Goal: Task Accomplishment & Management: Manage account settings

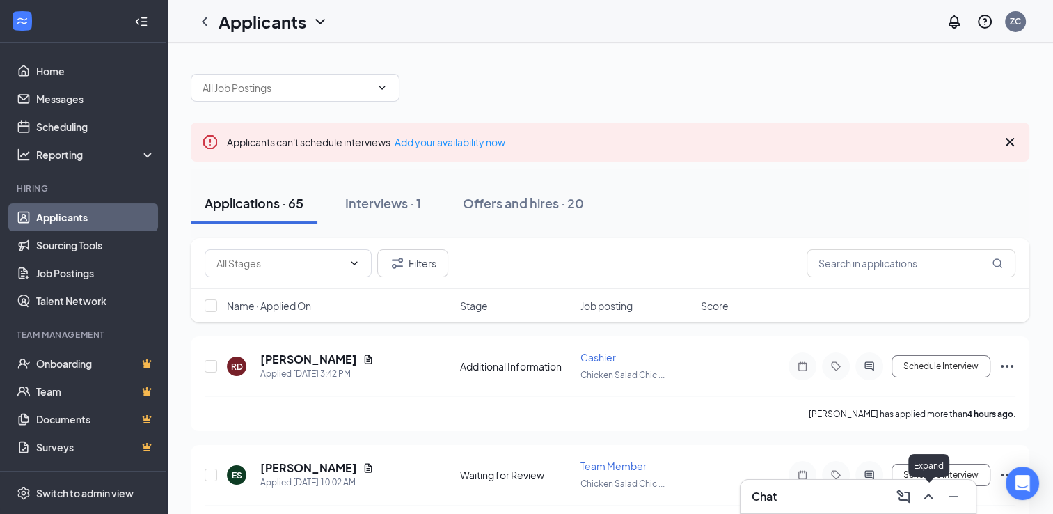
click at [928, 498] on icon "ChevronUp" at bounding box center [928, 496] width 17 height 17
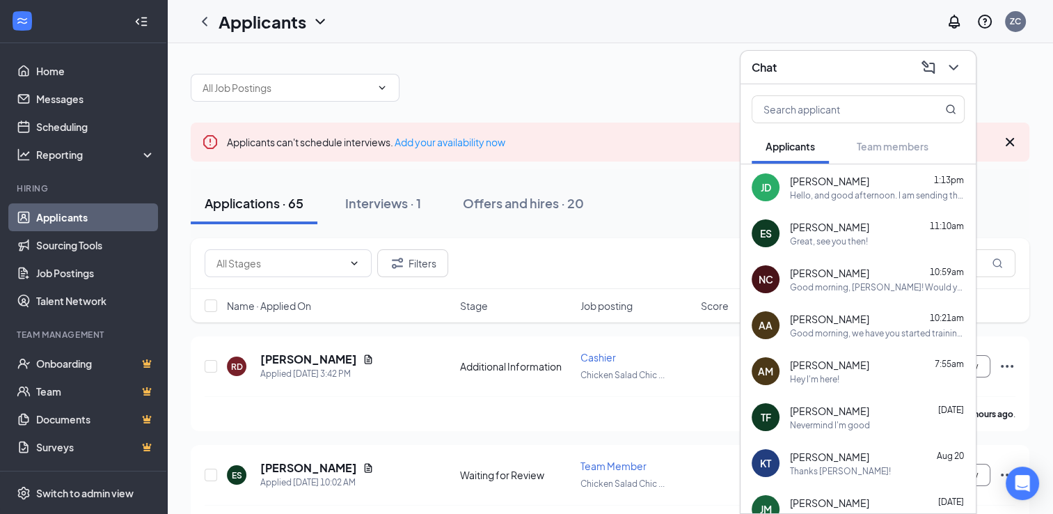
click at [884, 199] on div "Hello, and good afternoon. I am sending this message because of some unfortunat…" at bounding box center [877, 195] width 175 height 12
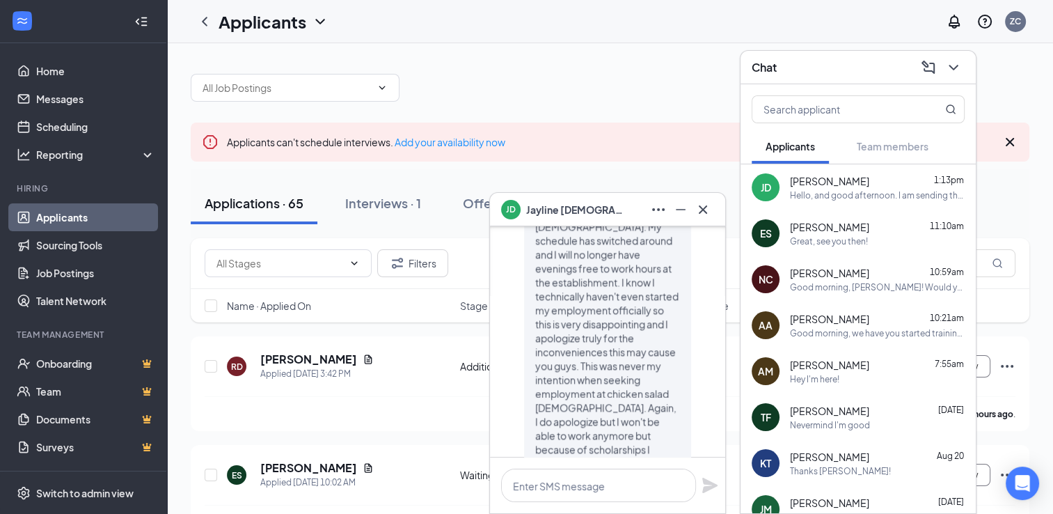
scroll to position [-111, 0]
click at [707, 210] on icon "Cross" at bounding box center [703, 209] width 17 height 17
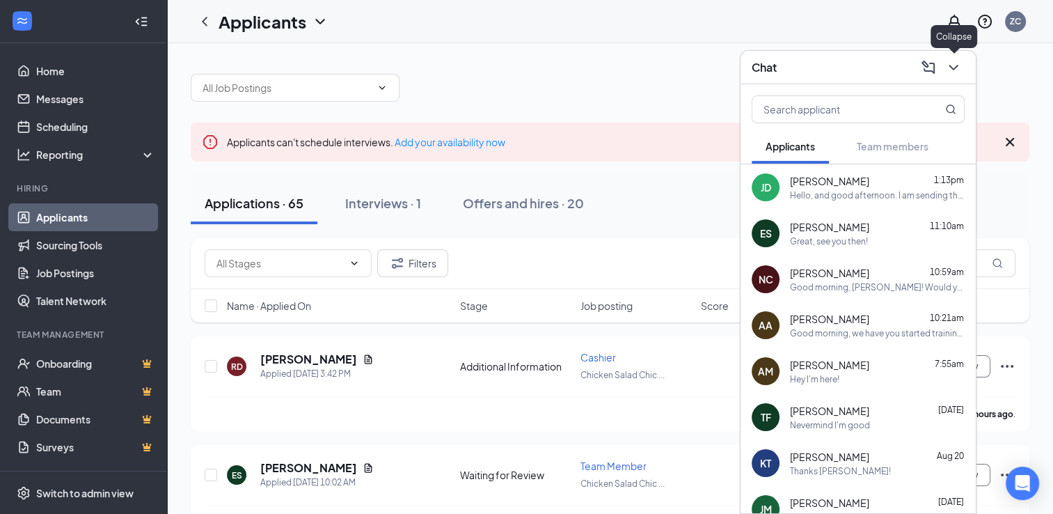
click at [951, 60] on icon "ChevronDown" at bounding box center [953, 67] width 17 height 17
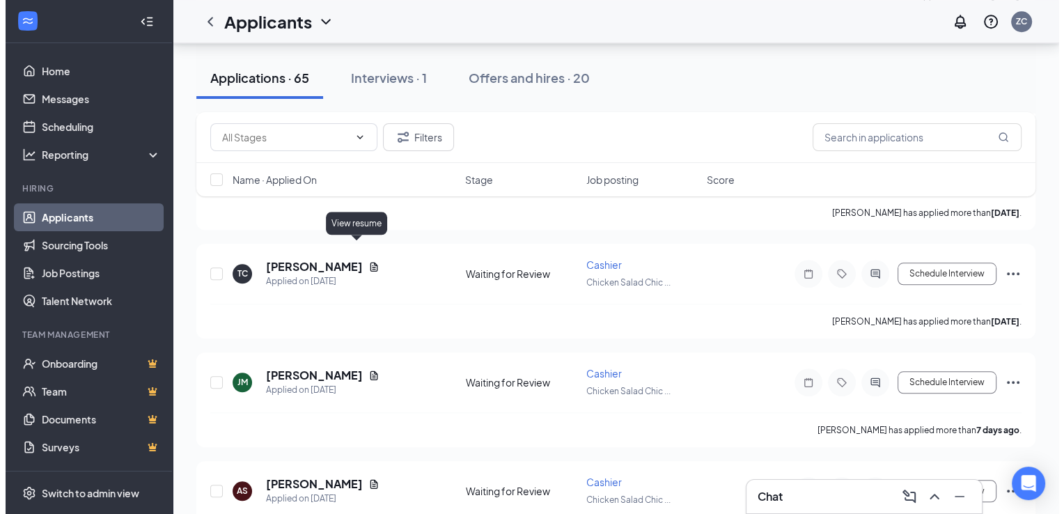
scroll to position [1289, 0]
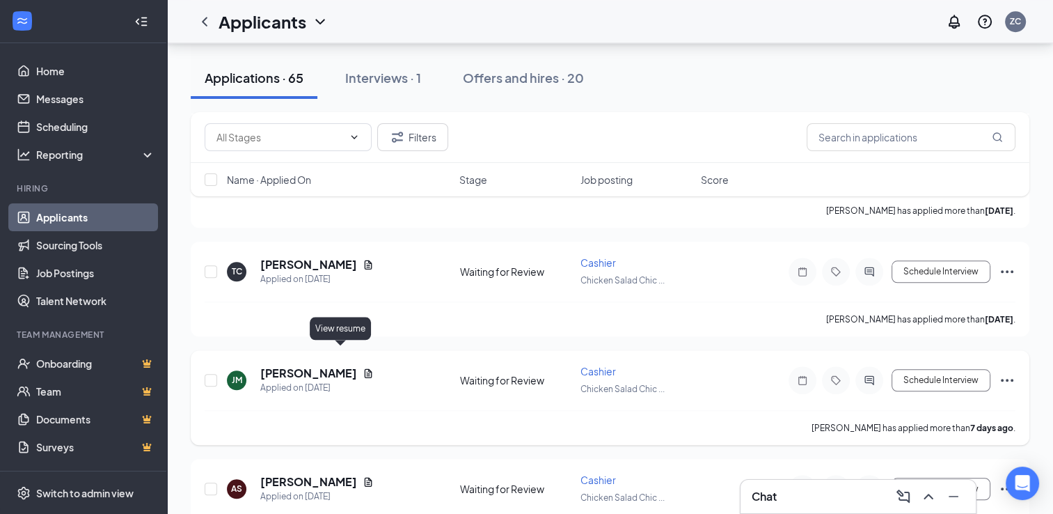
click at [363, 368] on icon "Document" at bounding box center [368, 373] width 11 height 11
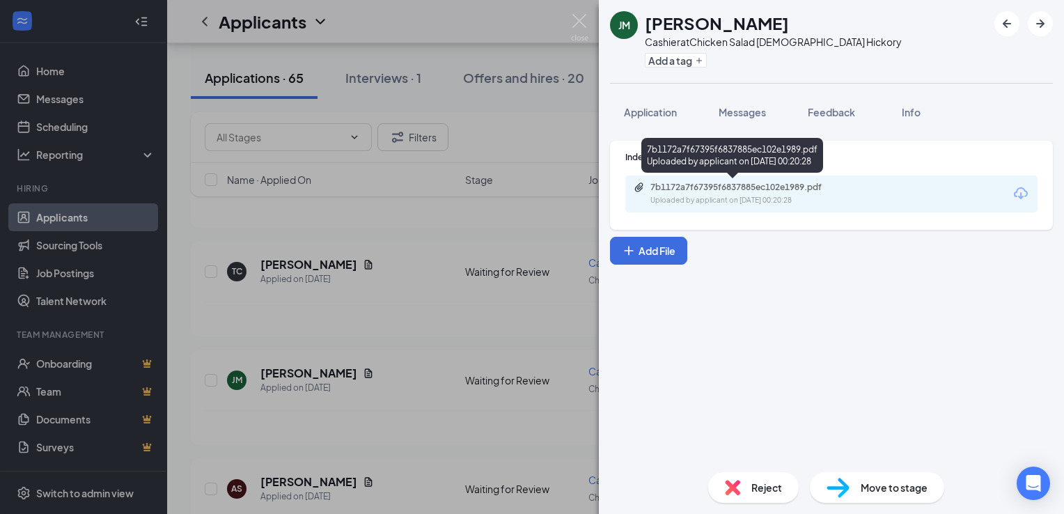
click at [665, 188] on div "7b1172a7f67395f6837885ec102e1989.pdf" at bounding box center [747, 187] width 195 height 11
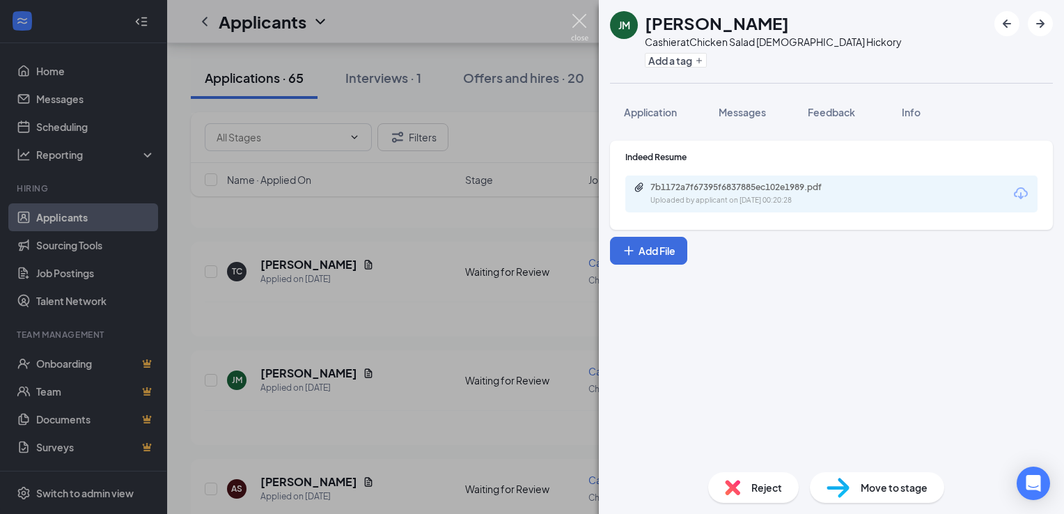
click at [574, 21] on img at bounding box center [579, 27] width 17 height 27
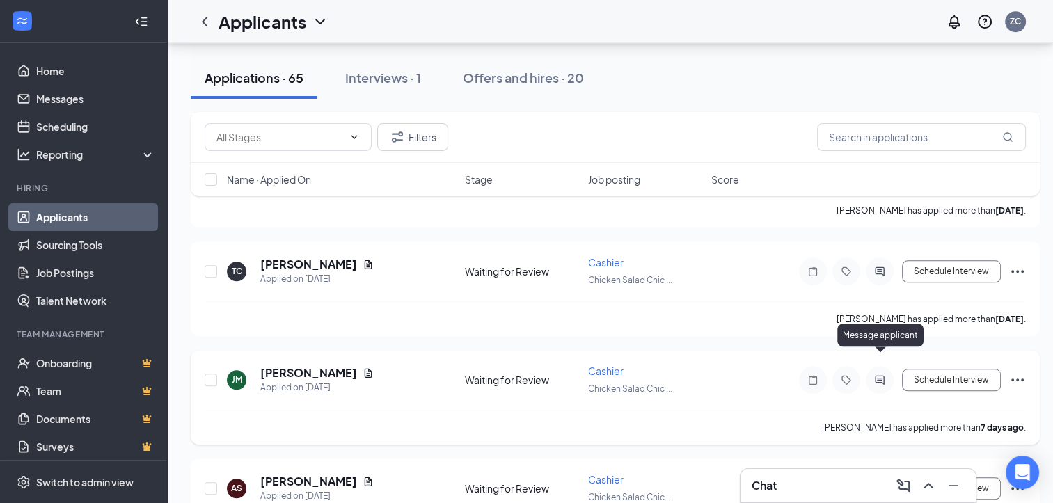
click at [885, 374] on icon "ActiveChat" at bounding box center [879, 379] width 17 height 11
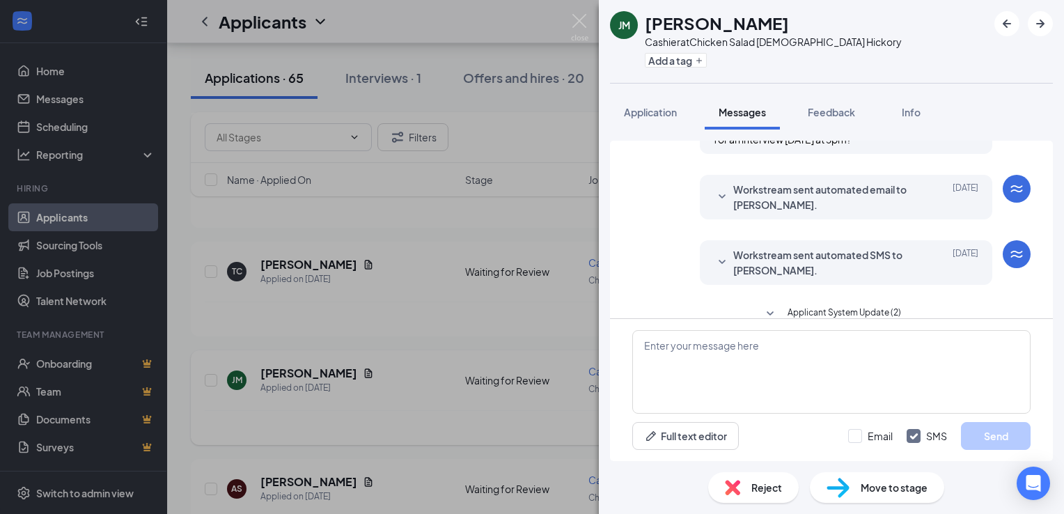
scroll to position [444, 0]
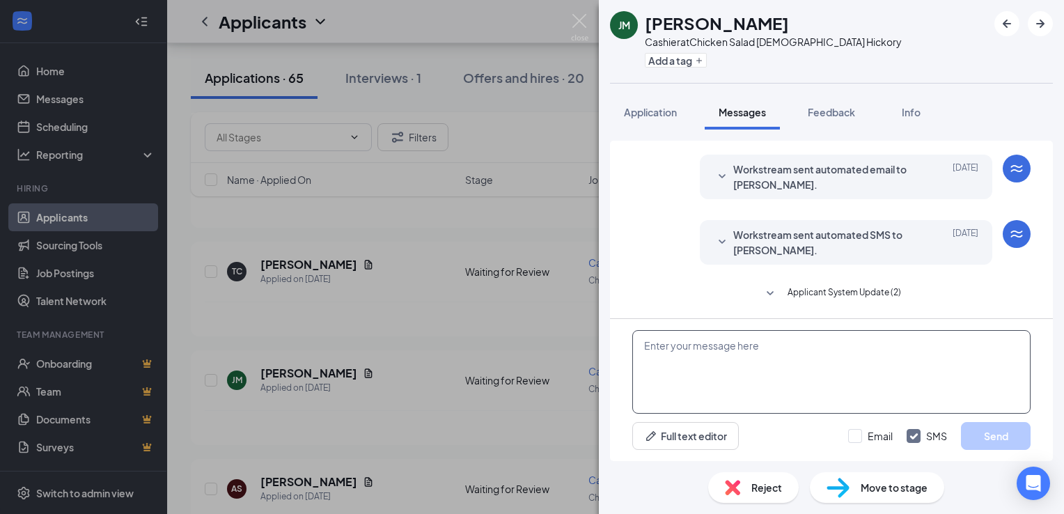
click at [793, 344] on textarea at bounding box center [831, 372] width 398 height 84
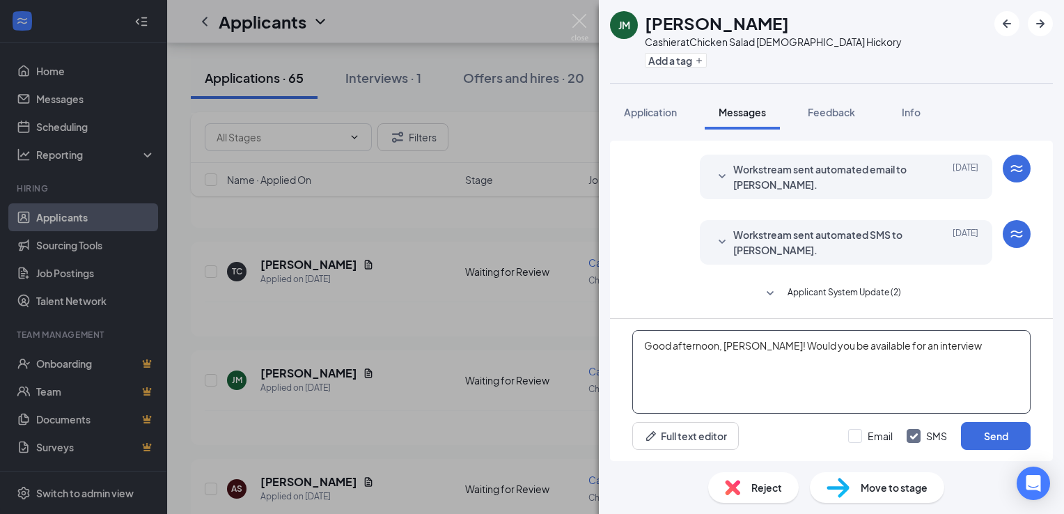
click at [942, 344] on textarea "Good afternoon, [PERSON_NAME]! Would you be available for an interview" at bounding box center [831, 372] width 398 height 84
type textarea "Good afternoon, [PERSON_NAME]! Would you be available for an interview [DATE] a…"
click at [1002, 439] on button "Send" at bounding box center [996, 436] width 70 height 28
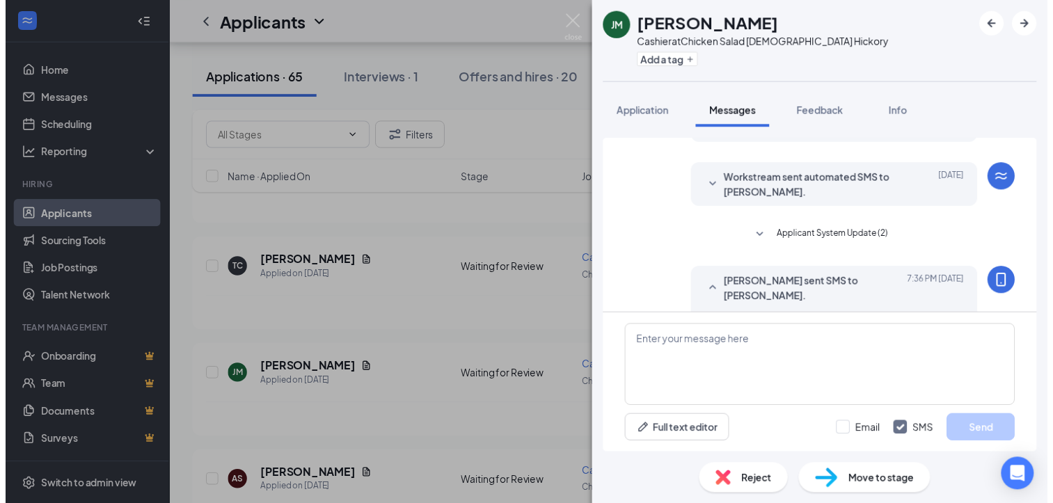
scroll to position [548, 0]
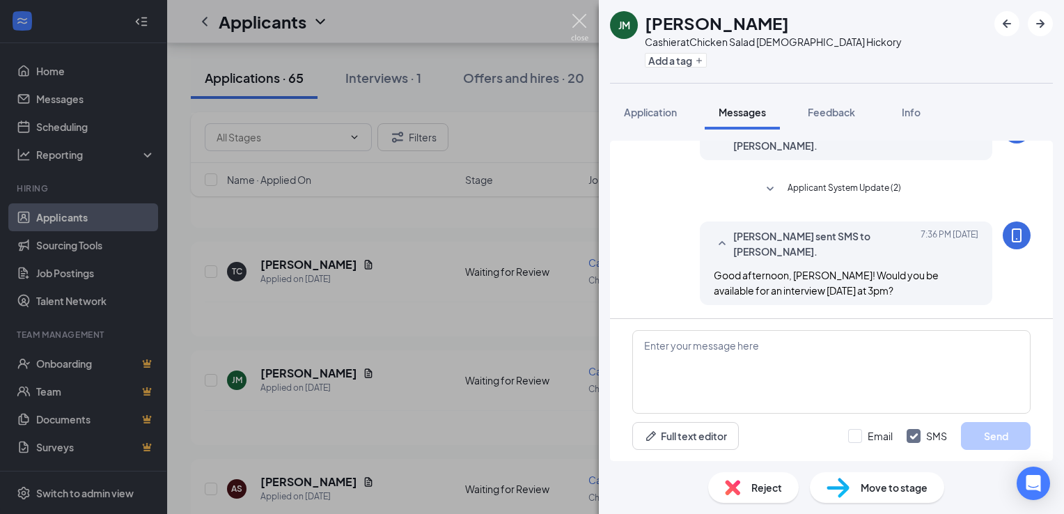
click at [576, 24] on img at bounding box center [579, 27] width 17 height 27
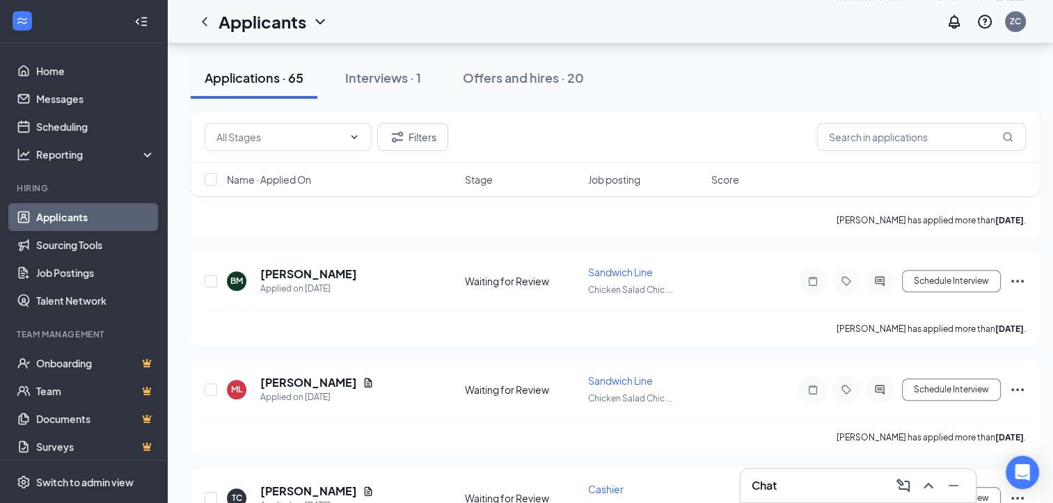
scroll to position [1061, 0]
click at [363, 487] on icon "Document" at bounding box center [368, 492] width 11 height 11
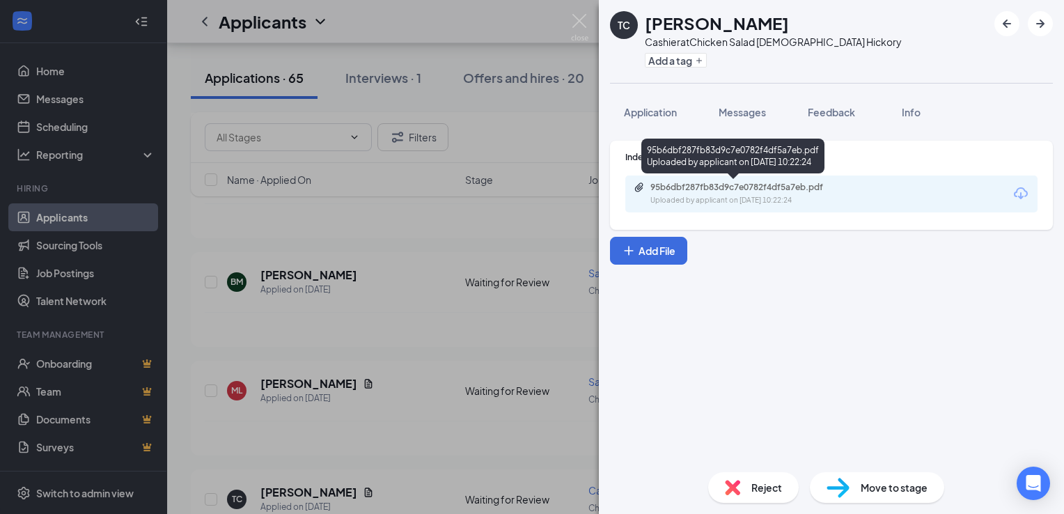
click at [690, 180] on div "95b6dbf287fb83d9c7e0782f4df5a7eb.pdf Uploaded by applicant on [DATE] 10:22:24" at bounding box center [831, 193] width 412 height 37
click at [709, 188] on div "95b6dbf287fb83d9c7e0782f4df5a7eb.pdf" at bounding box center [747, 187] width 195 height 11
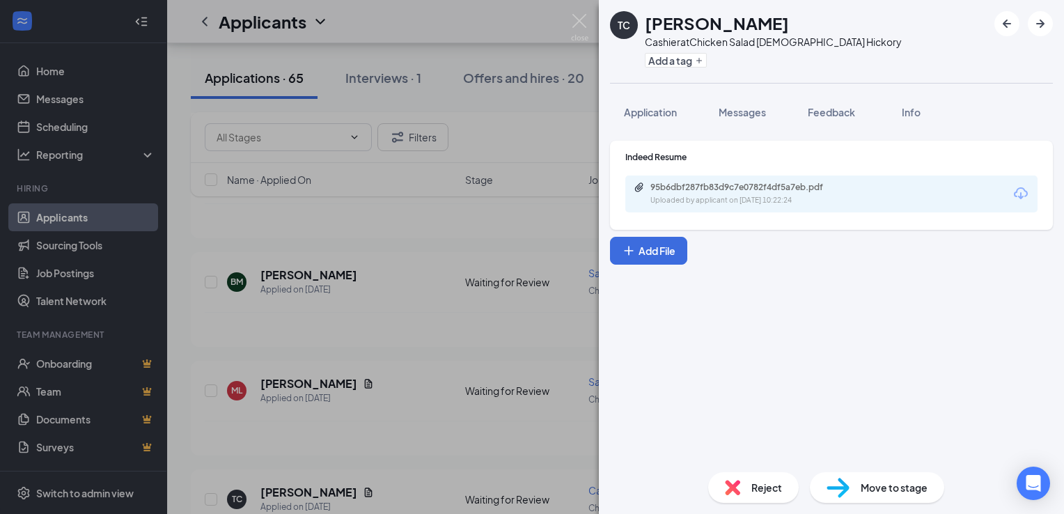
click at [592, 30] on div "[PERSON_NAME] Childers Cashier at Chicken Salad [DEMOGRAPHIC_DATA] Hickory Add …" at bounding box center [532, 257] width 1064 height 514
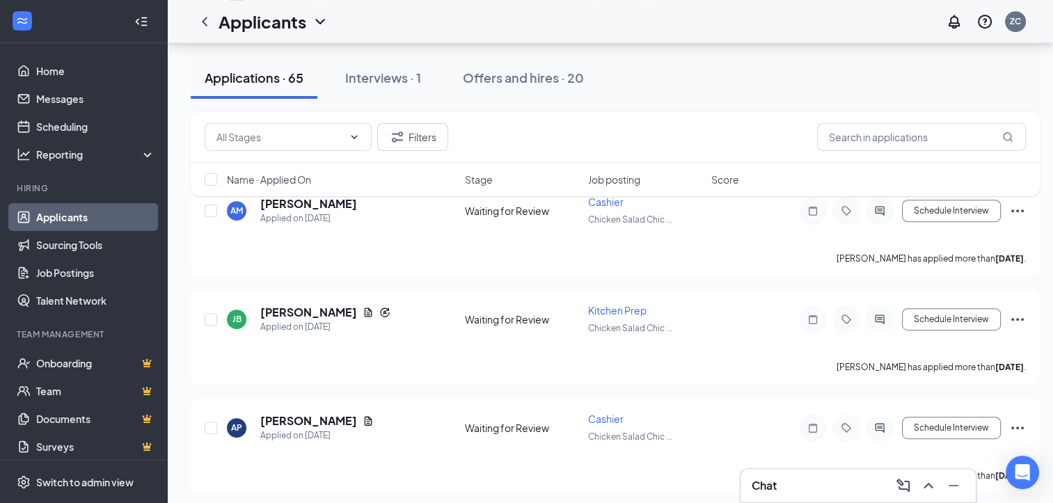
scroll to position [699, 0]
click at [365, 416] on icon "Document" at bounding box center [369, 420] width 8 height 9
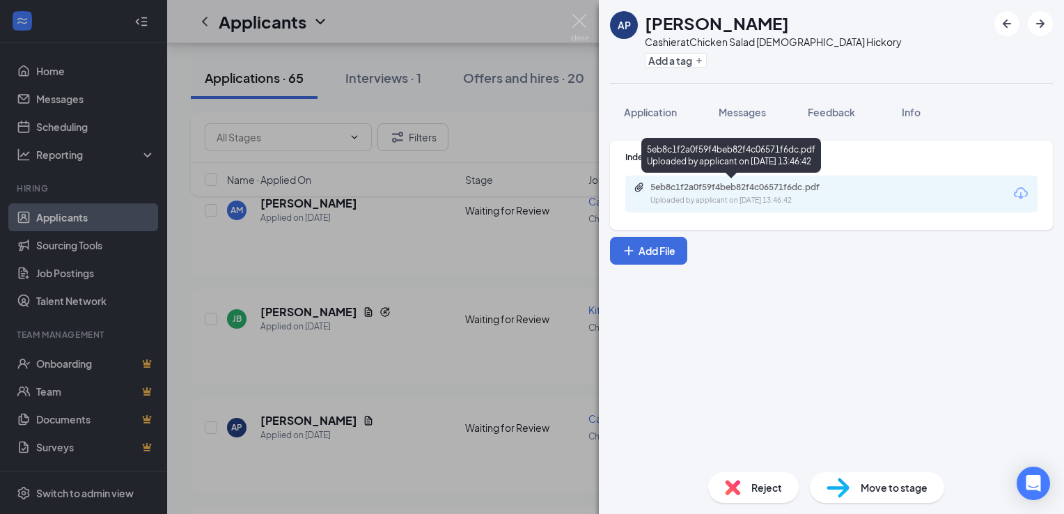
click at [708, 193] on div "5eb8c1f2a0f59f4beb82f4c06571f6dc.pdf Uploaded by applicant on [DATE] 13:46:42" at bounding box center [746, 194] width 226 height 24
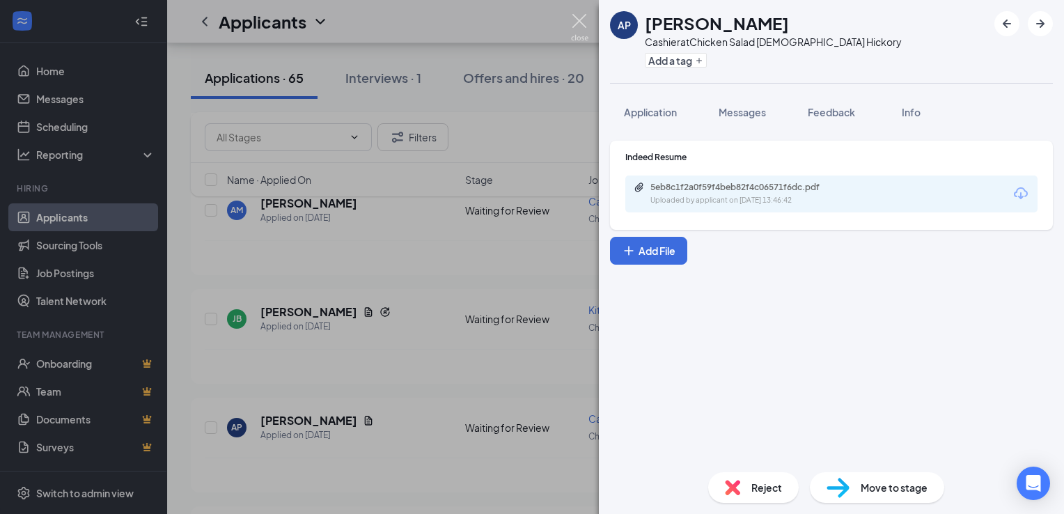
click at [576, 27] on img at bounding box center [579, 27] width 17 height 27
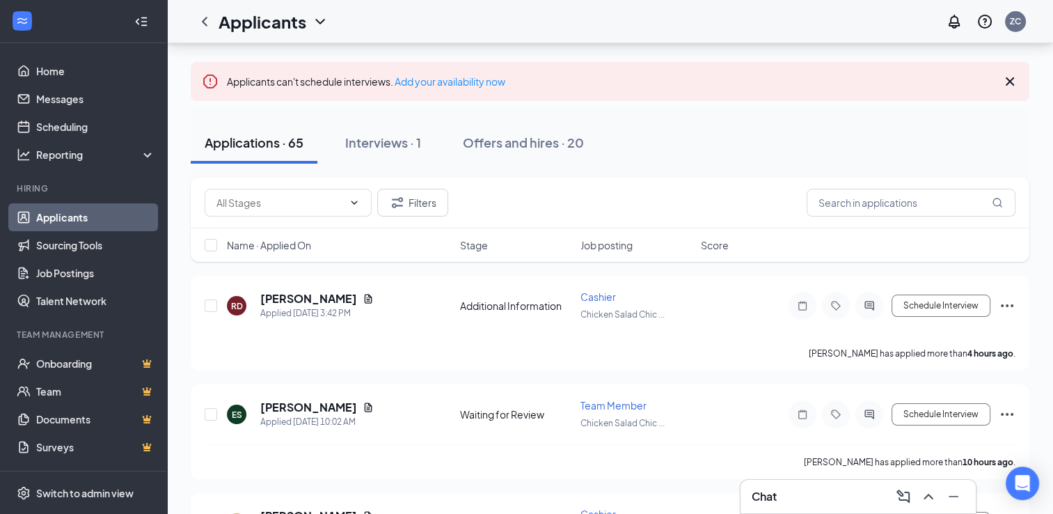
scroll to position [60, 0]
click at [363, 296] on icon "Document" at bounding box center [368, 299] width 11 height 11
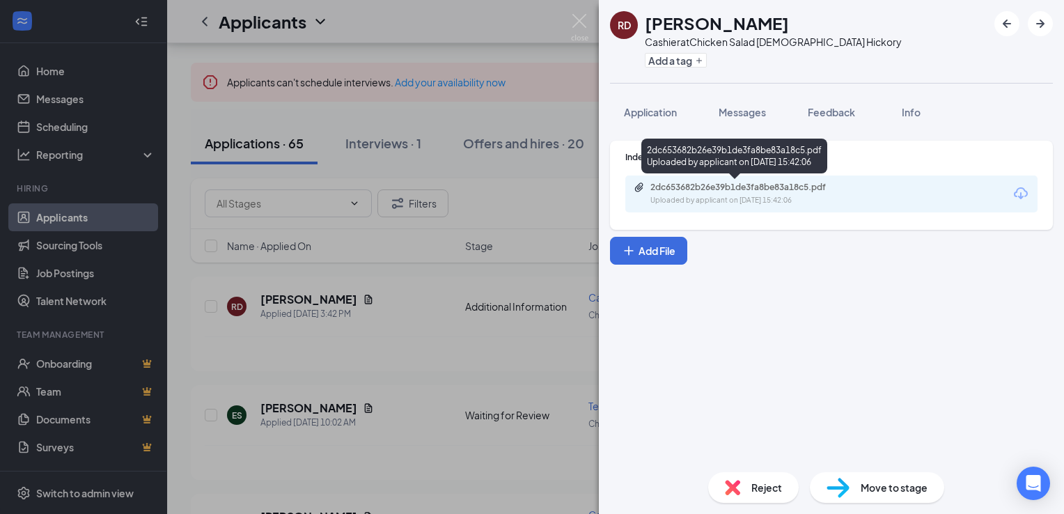
click at [697, 185] on div "2dc653682b26e39b1de3fa8be83a18c5.pdf" at bounding box center [747, 187] width 195 height 11
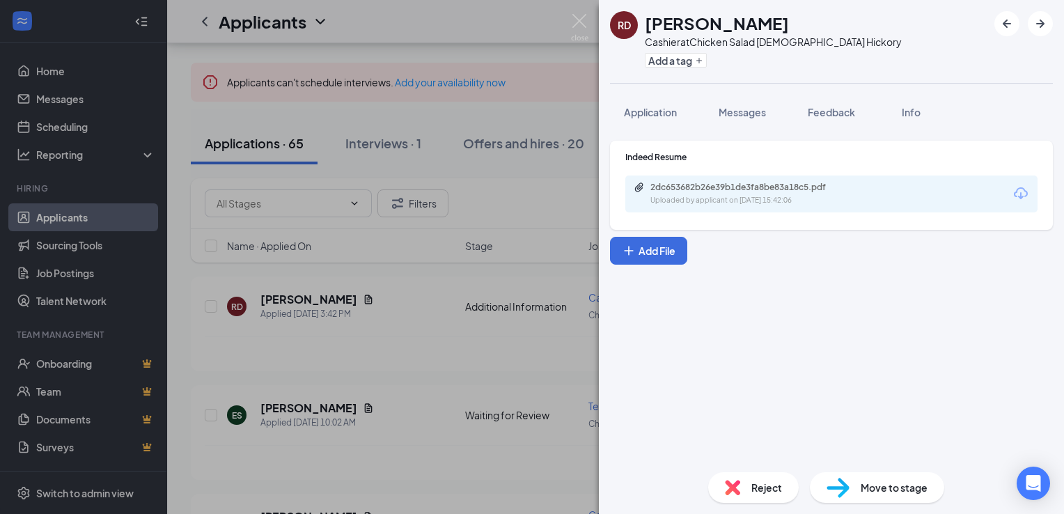
click at [574, 22] on img at bounding box center [579, 27] width 17 height 27
